Goal: Task Accomplishment & Management: Use online tool/utility

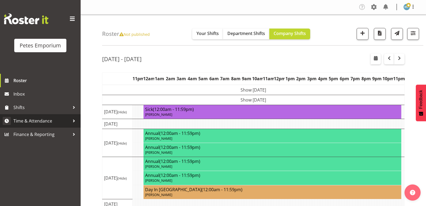
click at [37, 122] on span "Time & Attendance" at bounding box center [41, 121] width 57 height 8
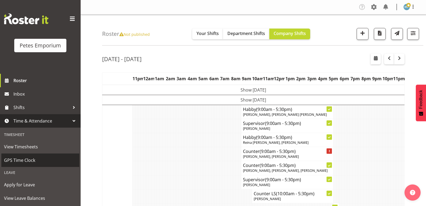
click at [26, 162] on span "GPS Time Clock" at bounding box center [40, 160] width 73 height 8
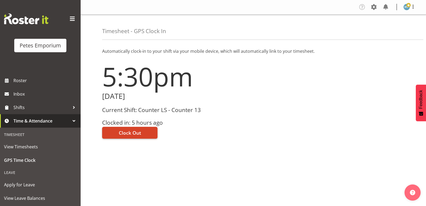
click at [134, 133] on span "Clock Out" at bounding box center [130, 132] width 22 height 7
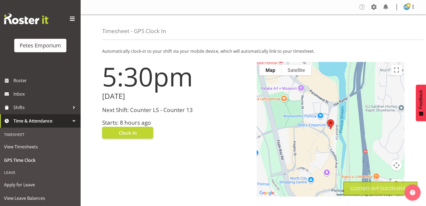
click at [408, 6] on span at bounding box center [409, 5] width 4 height 4
click at [386, 29] on link "Log Out" at bounding box center [391, 28] width 52 height 10
